Goal: Check status

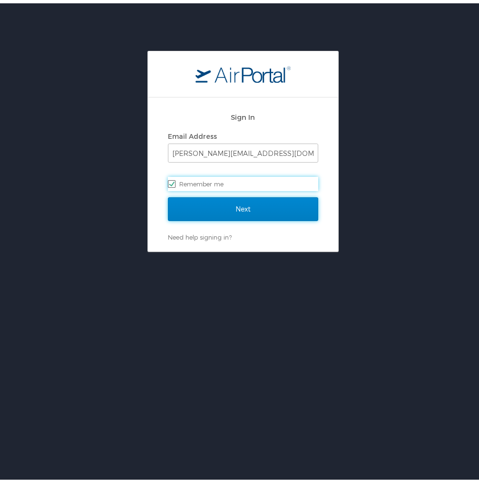
click at [265, 211] on input "Next" at bounding box center [243, 206] width 150 height 24
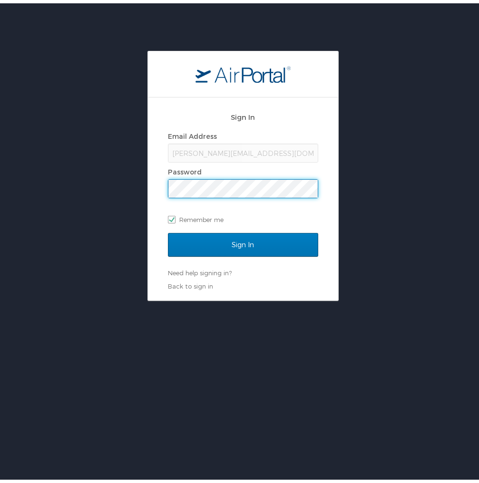
click at [168, 230] on input "Sign In" at bounding box center [243, 242] width 150 height 24
